Goal: Purchase product/service

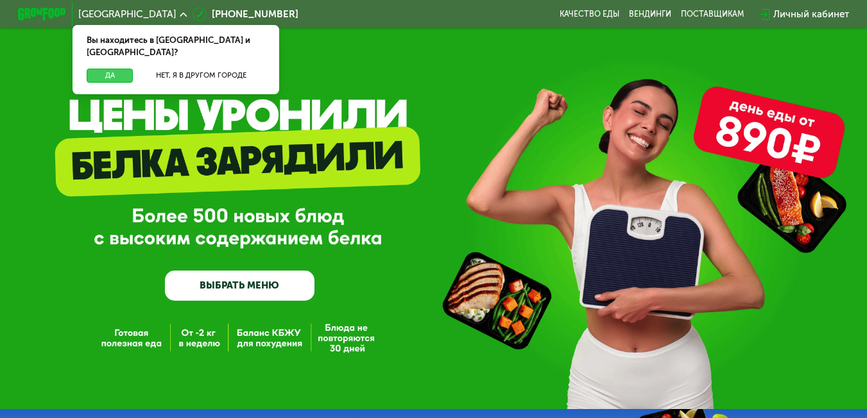
click at [107, 69] on button "Да" at bounding box center [110, 76] width 46 height 15
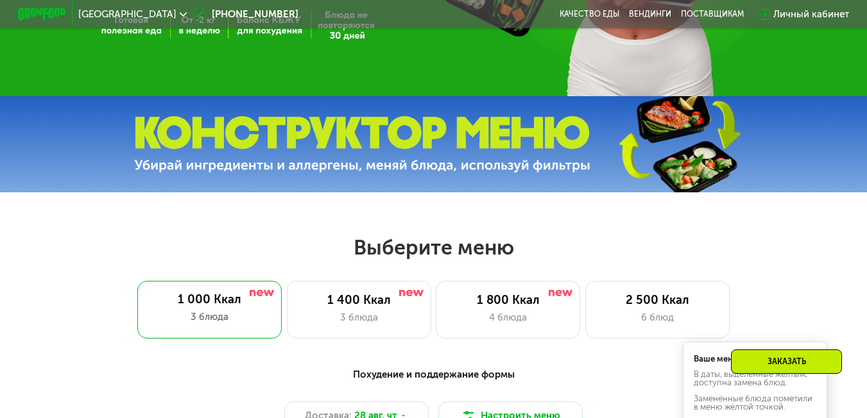
scroll to position [321, 0]
